Goal: Navigation & Orientation: Find specific page/section

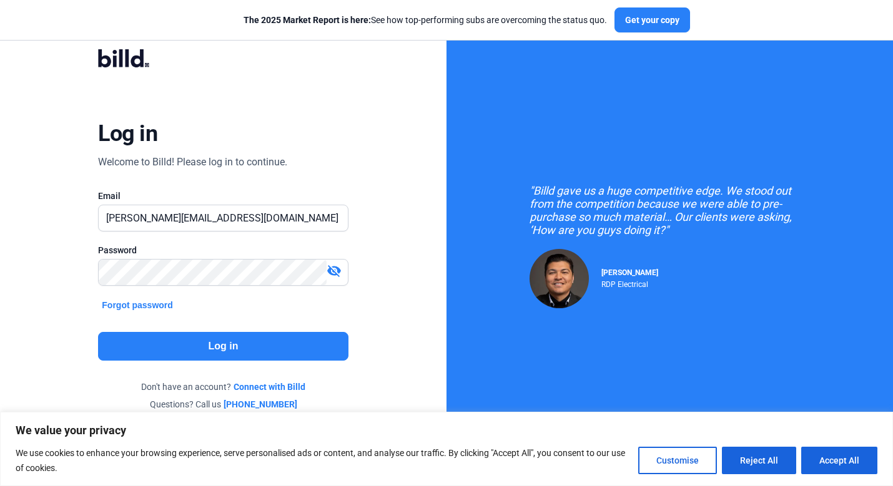
type input "[PERSON_NAME][EMAIL_ADDRESS][DOMAIN_NAME]"
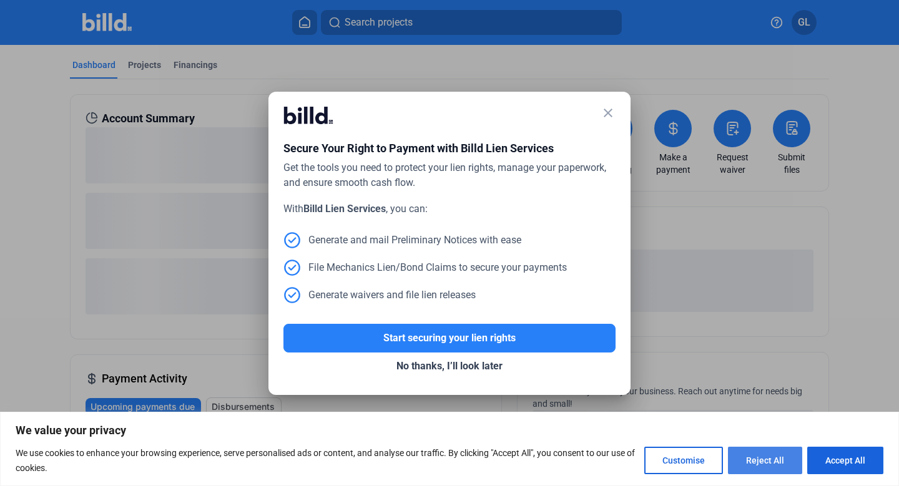
click at [774, 454] on button "Reject All" at bounding box center [765, 460] width 74 height 27
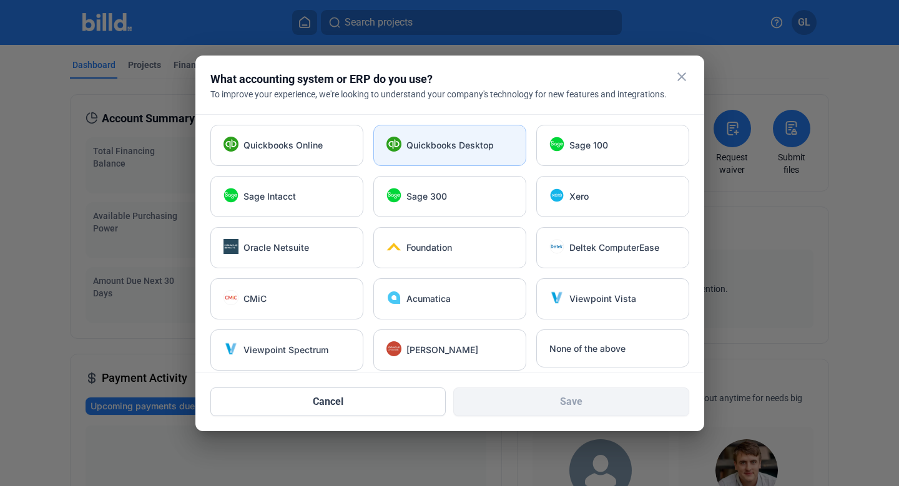
click at [478, 155] on div "Quickbooks Desktop" at bounding box center [449, 145] width 153 height 41
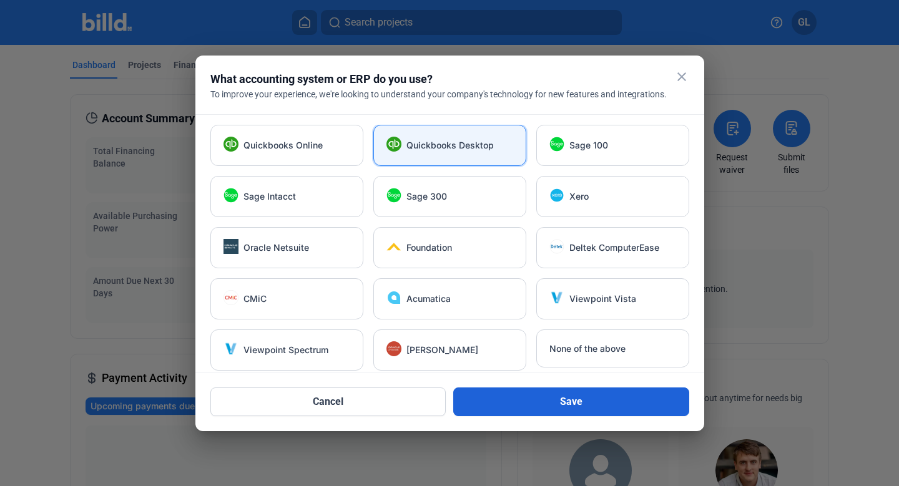
click at [571, 395] on button "Save" at bounding box center [571, 402] width 236 height 29
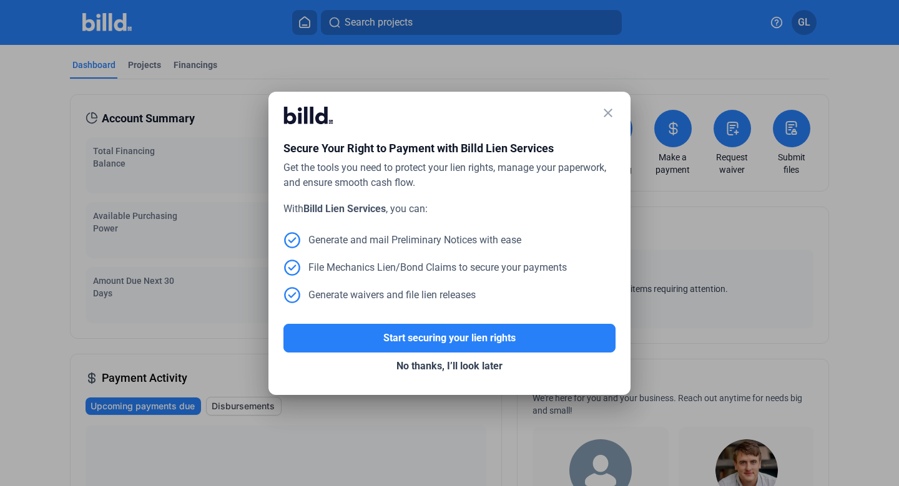
click at [609, 114] on mat-icon "close" at bounding box center [608, 113] width 15 height 15
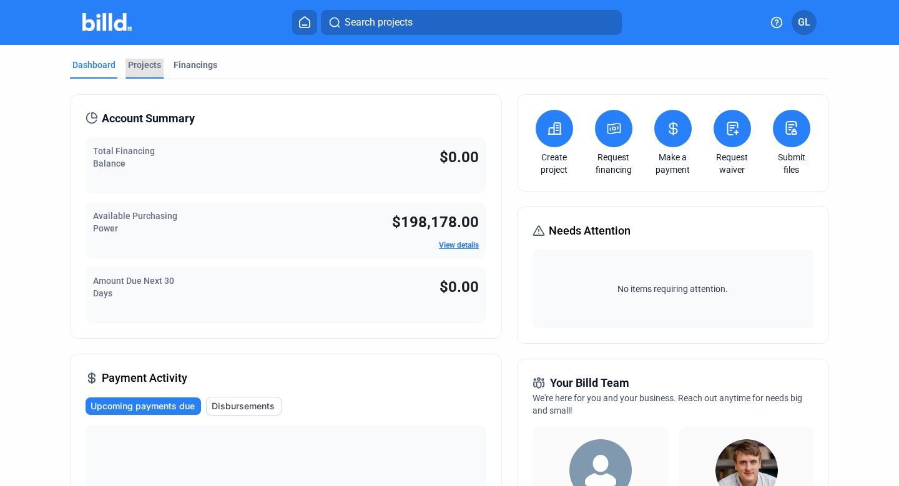
click at [144, 66] on div "Projects" at bounding box center [144, 65] width 33 height 12
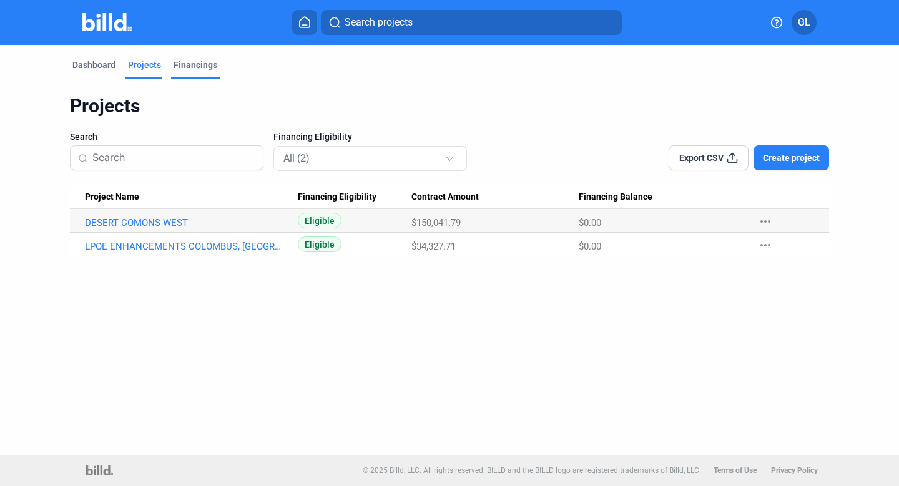
click at [202, 69] on div "Financings" at bounding box center [196, 65] width 44 height 12
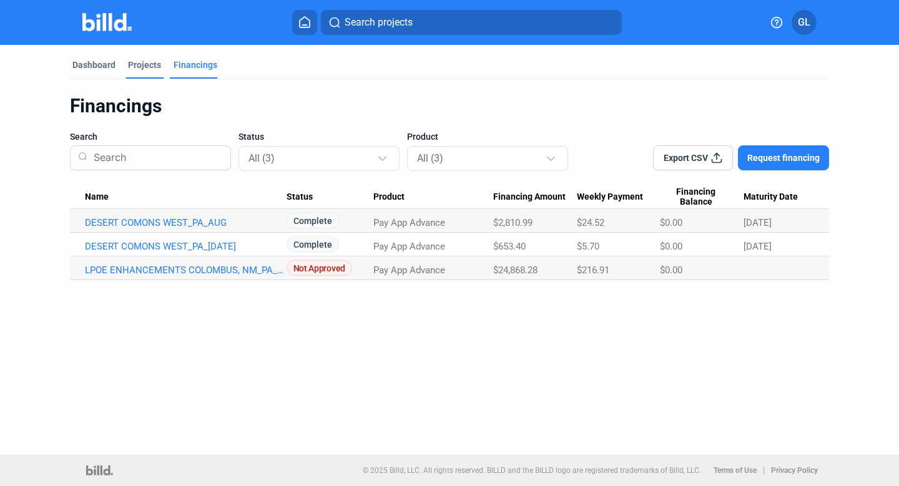
click at [141, 66] on div "Projects" at bounding box center [144, 65] width 33 height 12
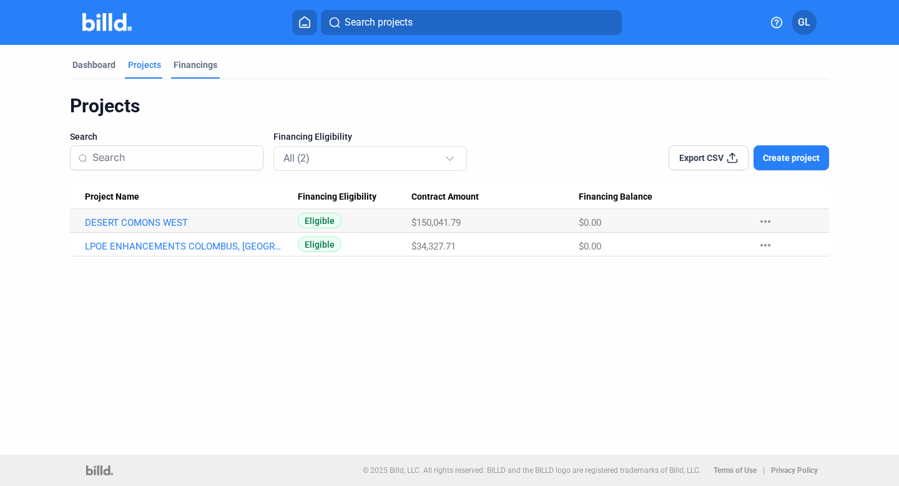
click at [199, 67] on div "Financings" at bounding box center [196, 65] width 44 height 12
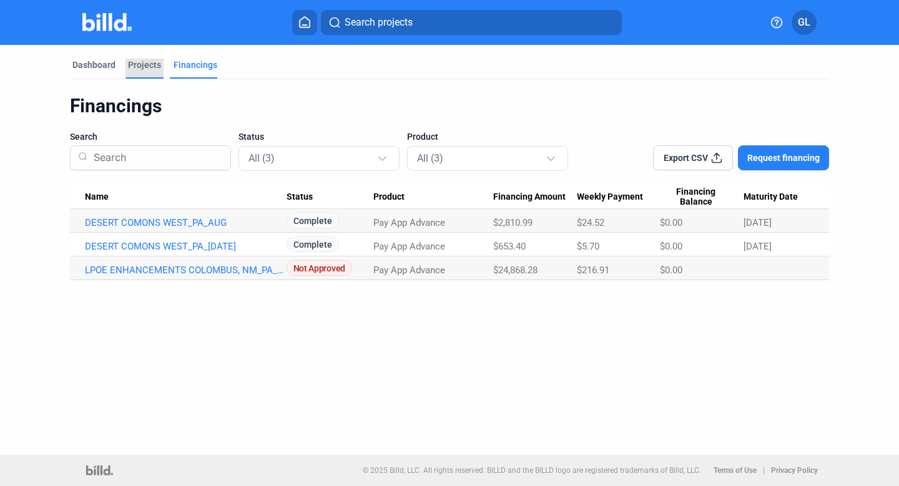
click at [150, 71] on div "Projects" at bounding box center [144, 65] width 33 height 12
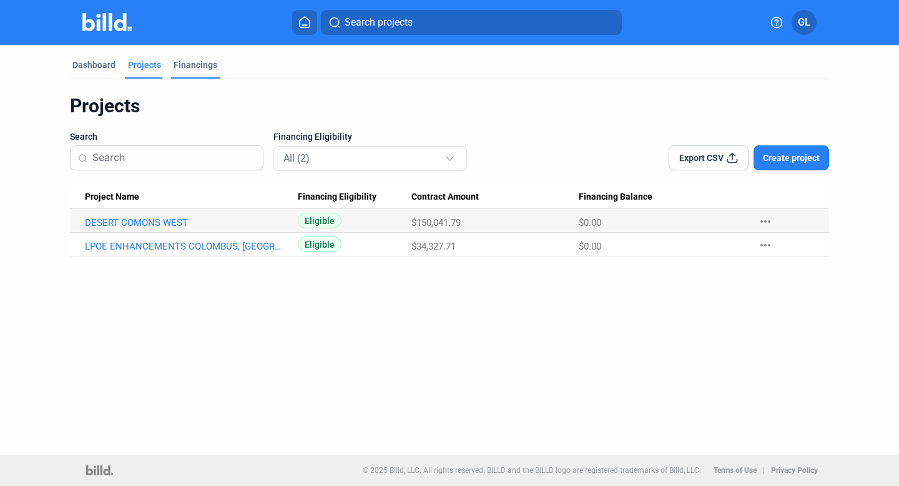
click at [202, 69] on div "Financings" at bounding box center [196, 65] width 44 height 12
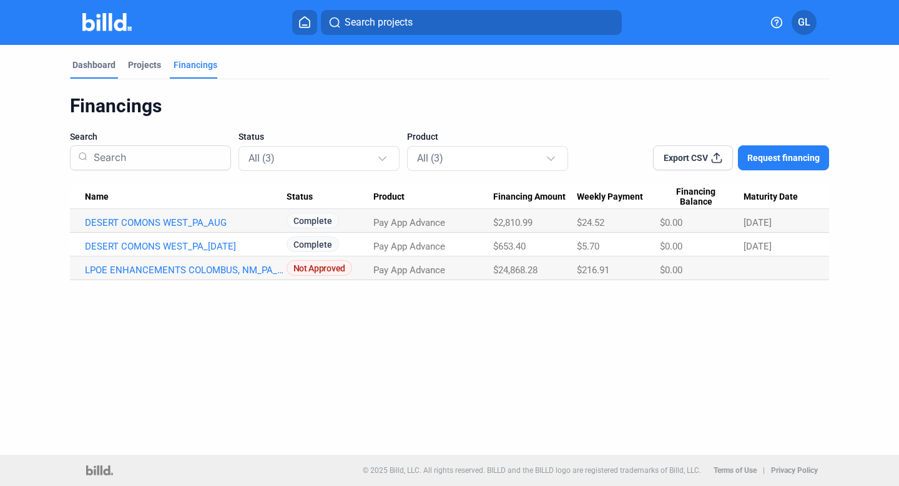
click at [97, 66] on div "Dashboard" at bounding box center [93, 65] width 43 height 12
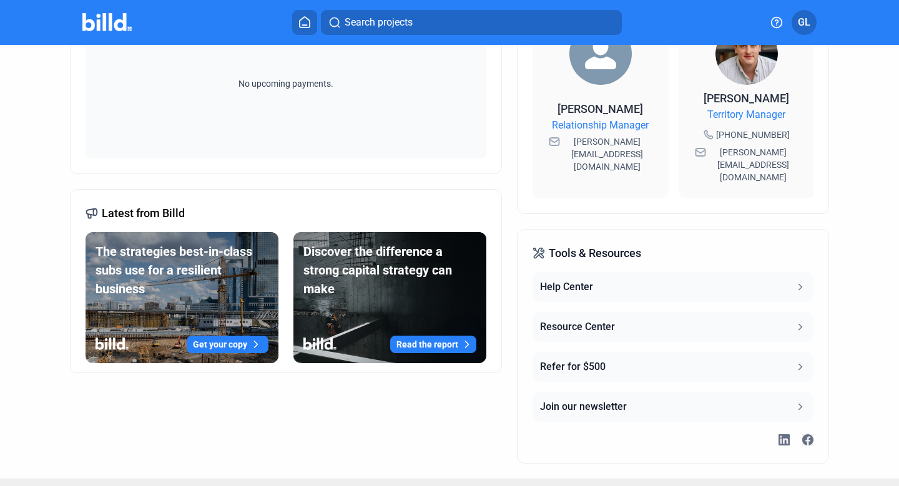
scroll to position [416, 0]
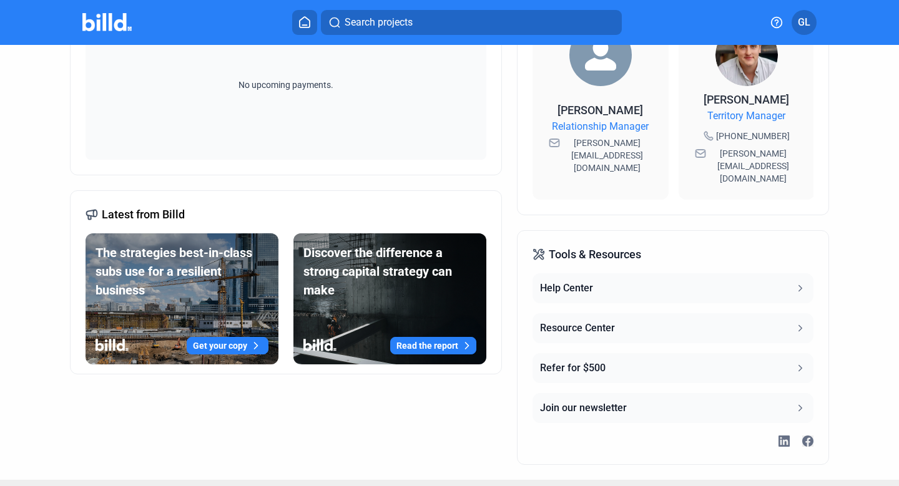
click at [597, 273] on button "Help Center" at bounding box center [673, 288] width 281 height 30
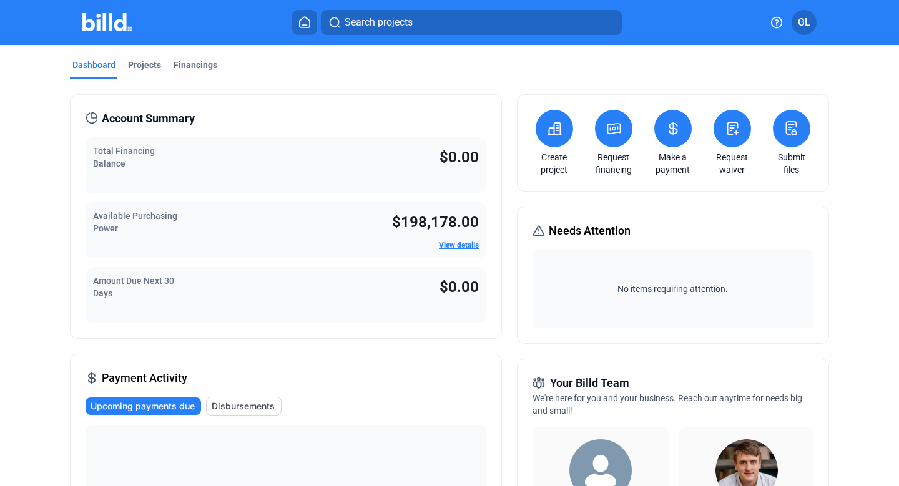
scroll to position [0, 0]
click at [144, 65] on div "Projects" at bounding box center [144, 65] width 33 height 12
